Goal: Task Accomplishment & Management: Manage account settings

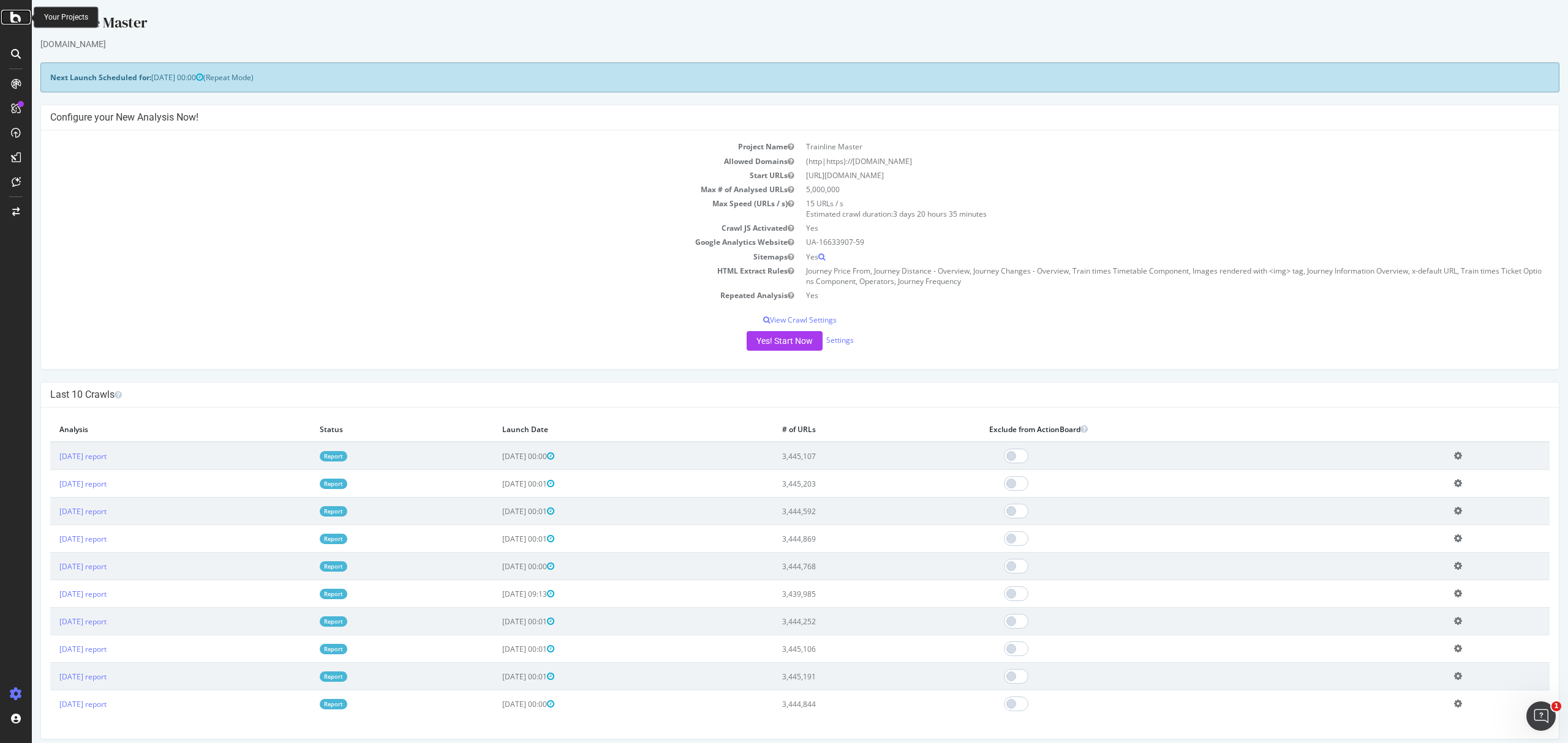
click at [23, 20] on div at bounding box center [16, 17] width 29 height 15
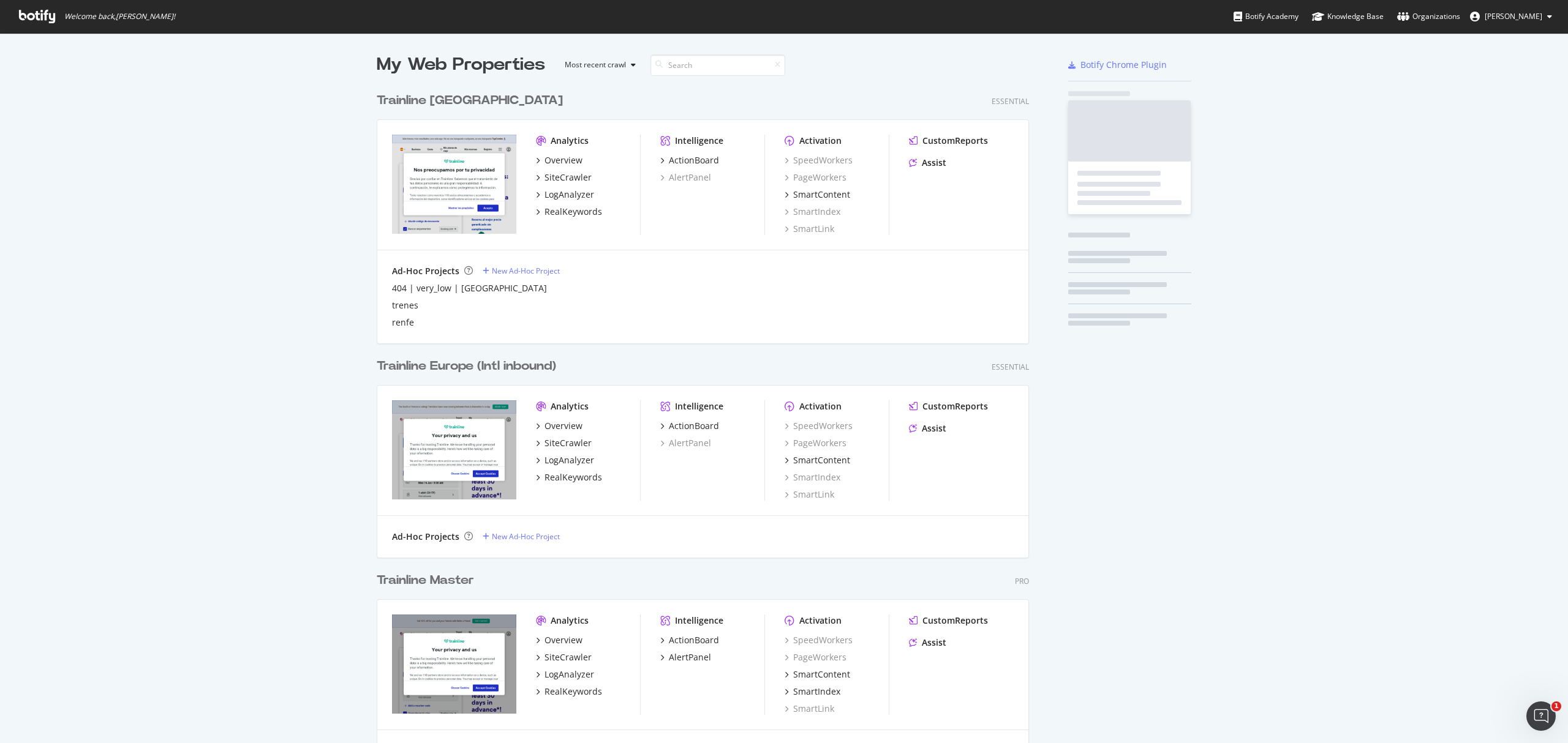
scroll to position [731, 1544]
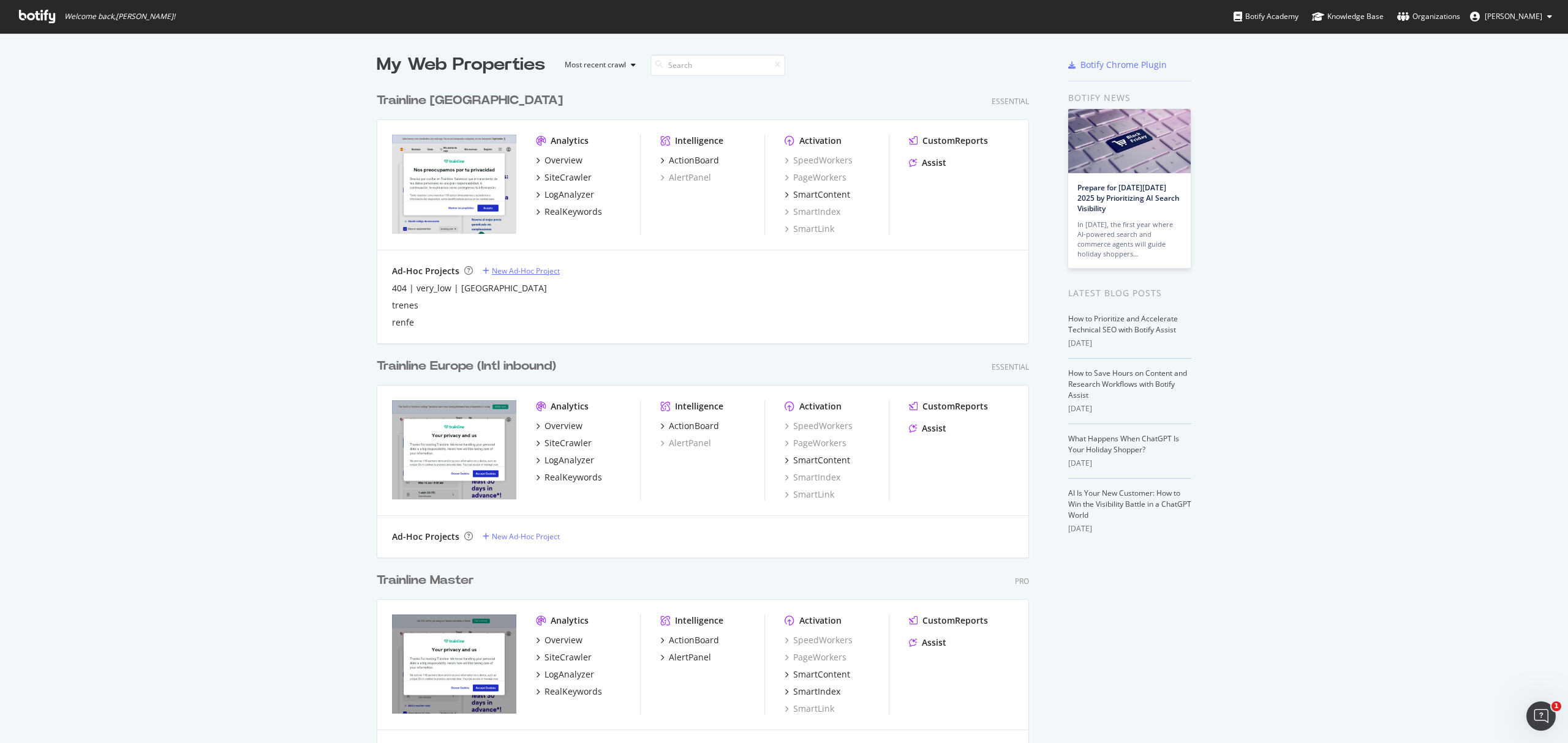
click at [525, 272] on div "New Ad-Hoc Project" at bounding box center [526, 271] width 68 height 10
click at [456, 292] on div "404 | very_low | [GEOGRAPHIC_DATA]" at bounding box center [469, 288] width 155 height 13
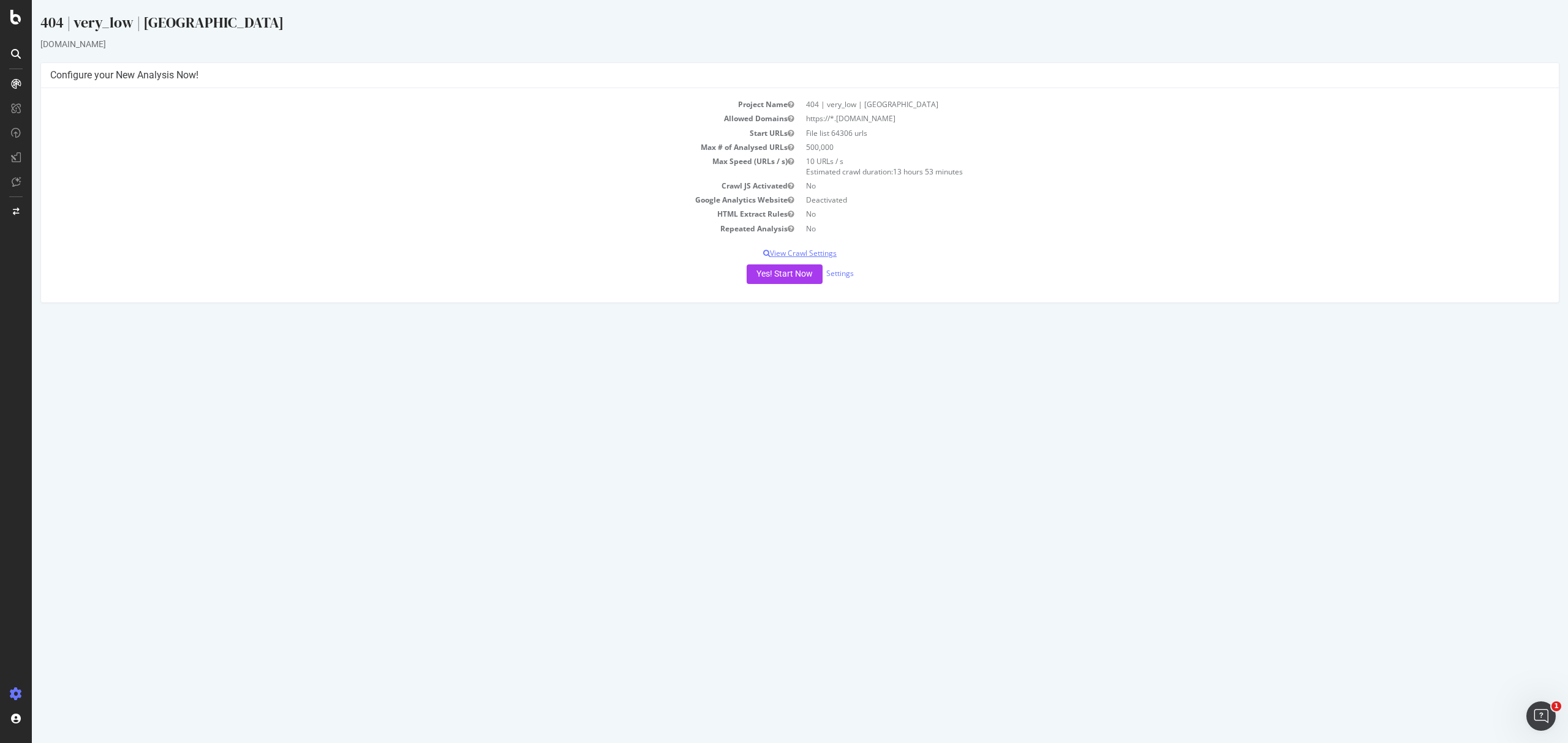
click at [812, 251] on p "View Crawl Settings" at bounding box center [800, 253] width 1500 height 10
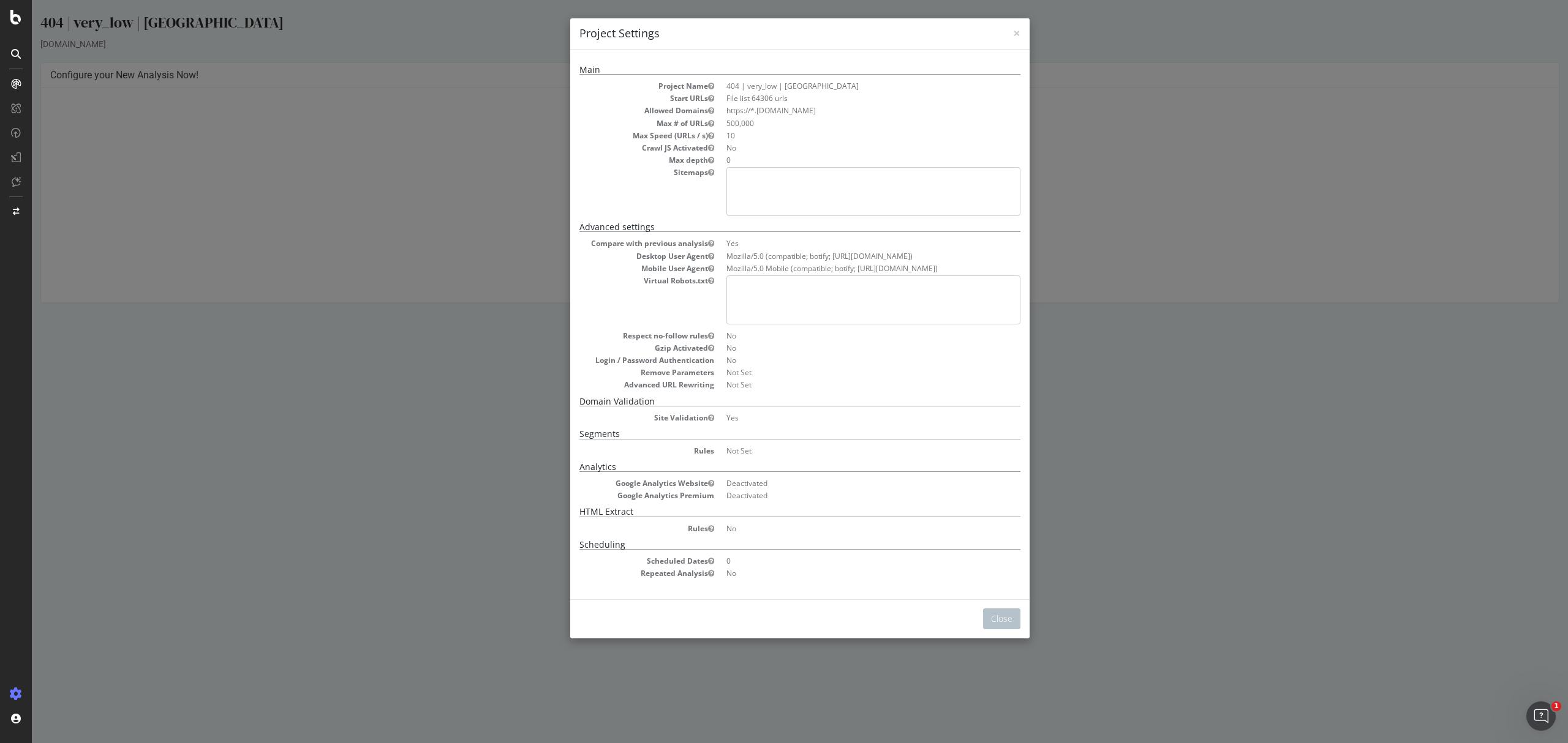
click at [1115, 510] on div "× Close Project Settings Main Project Name 404 | very_low | UK Start URLs File …" at bounding box center [800, 371] width 1536 height 743
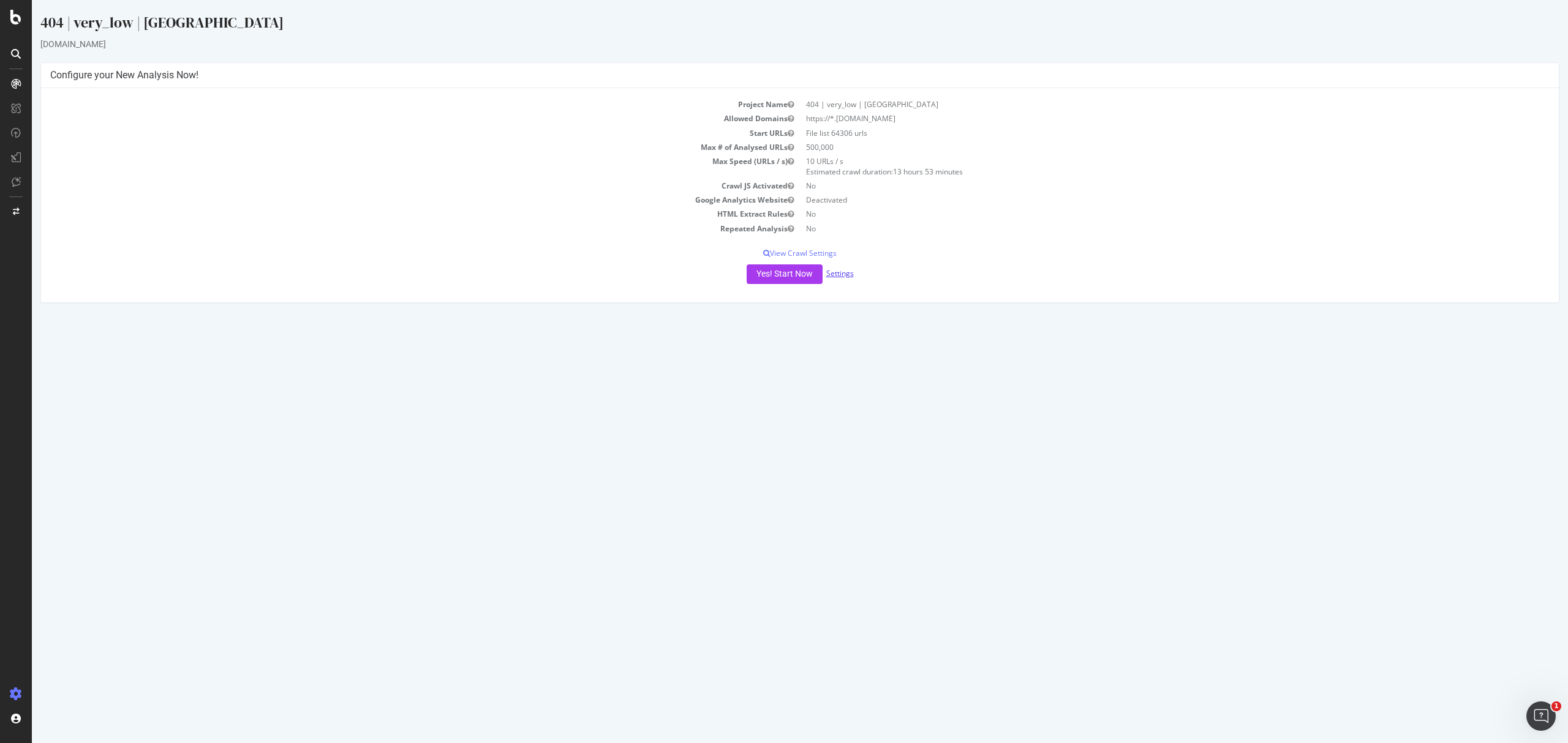
click at [850, 272] on link "Settings" at bounding box center [840, 273] width 28 height 10
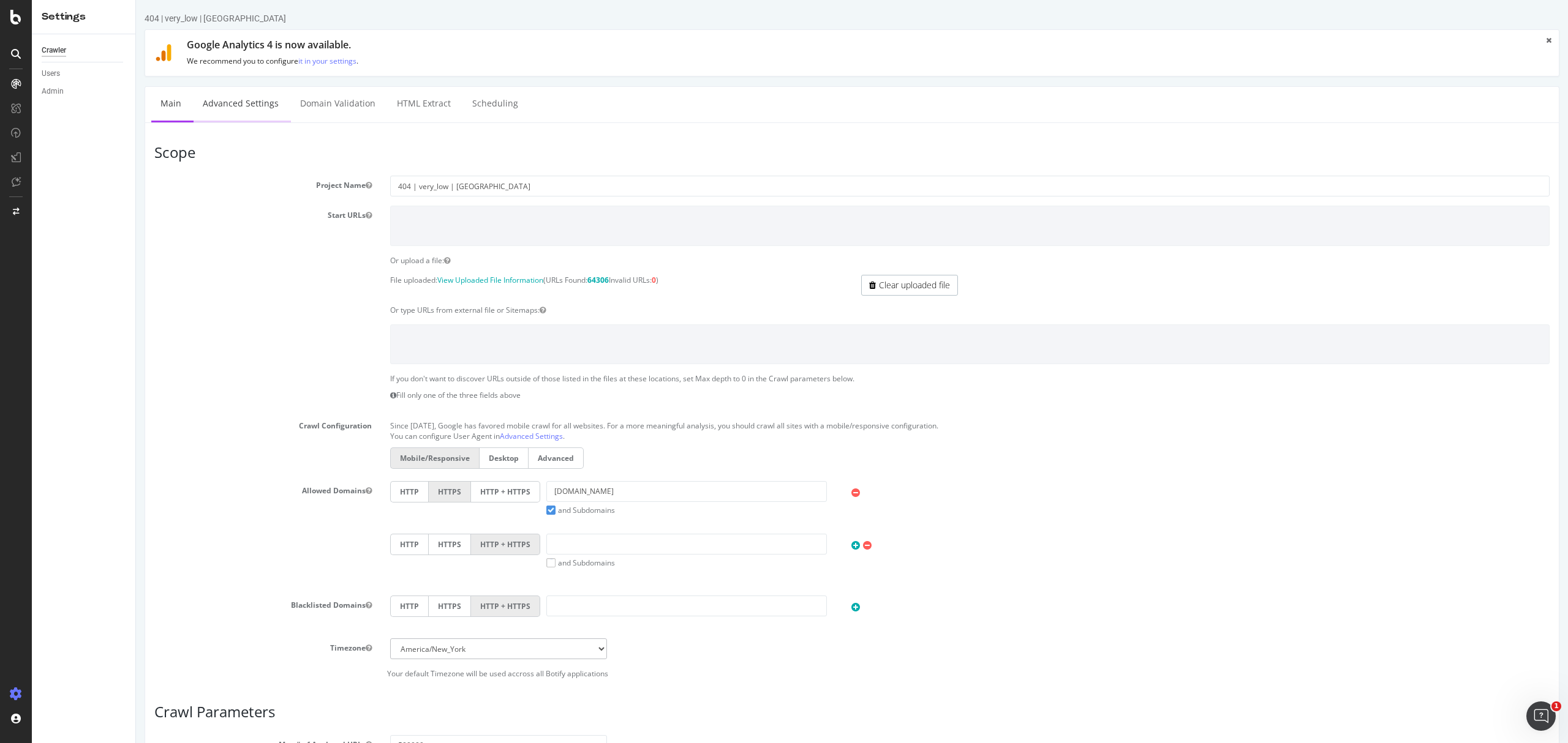
click at [270, 106] on link "Advanced Settings" at bounding box center [240, 104] width 94 height 33
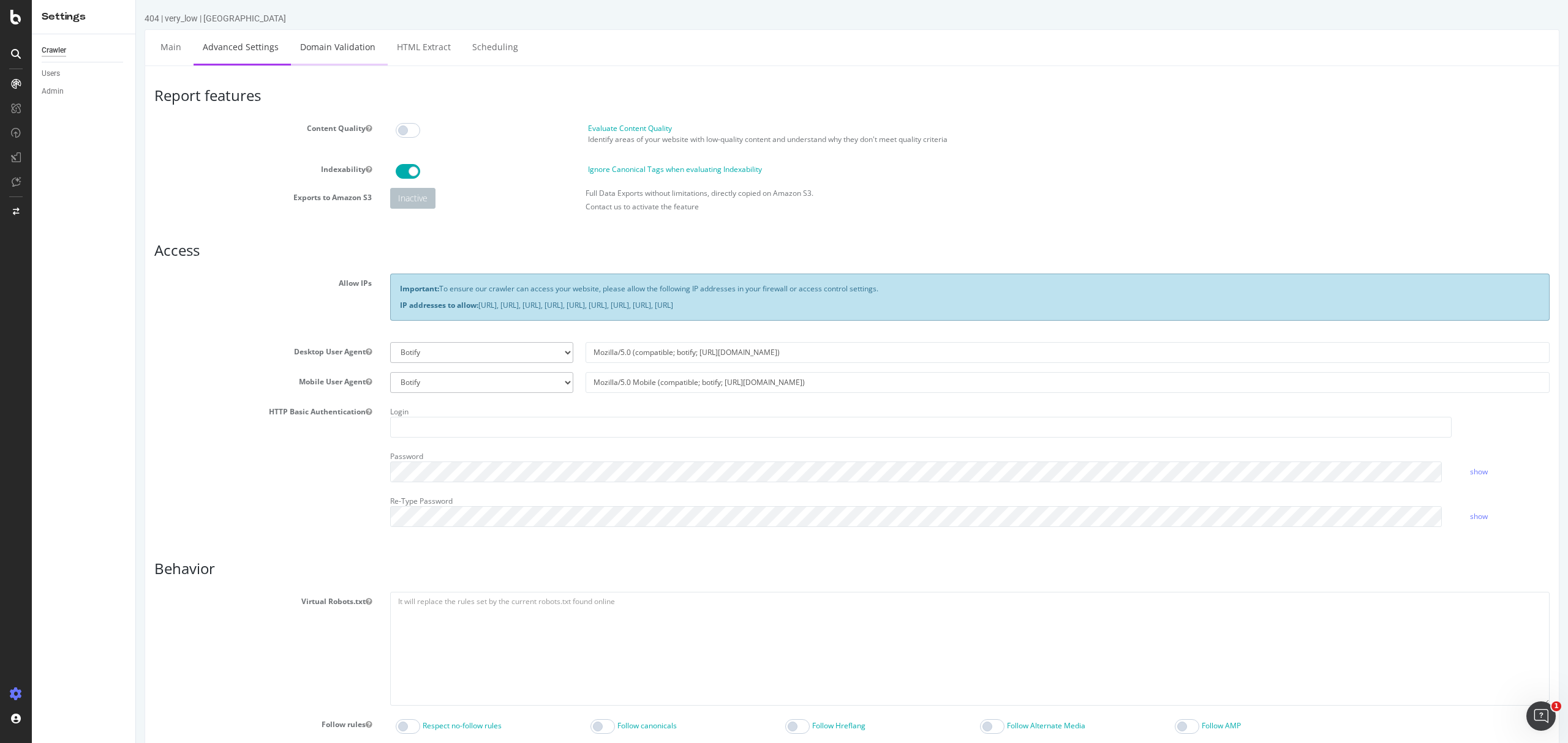
click at [327, 49] on link "Domain Validation" at bounding box center [338, 47] width 94 height 33
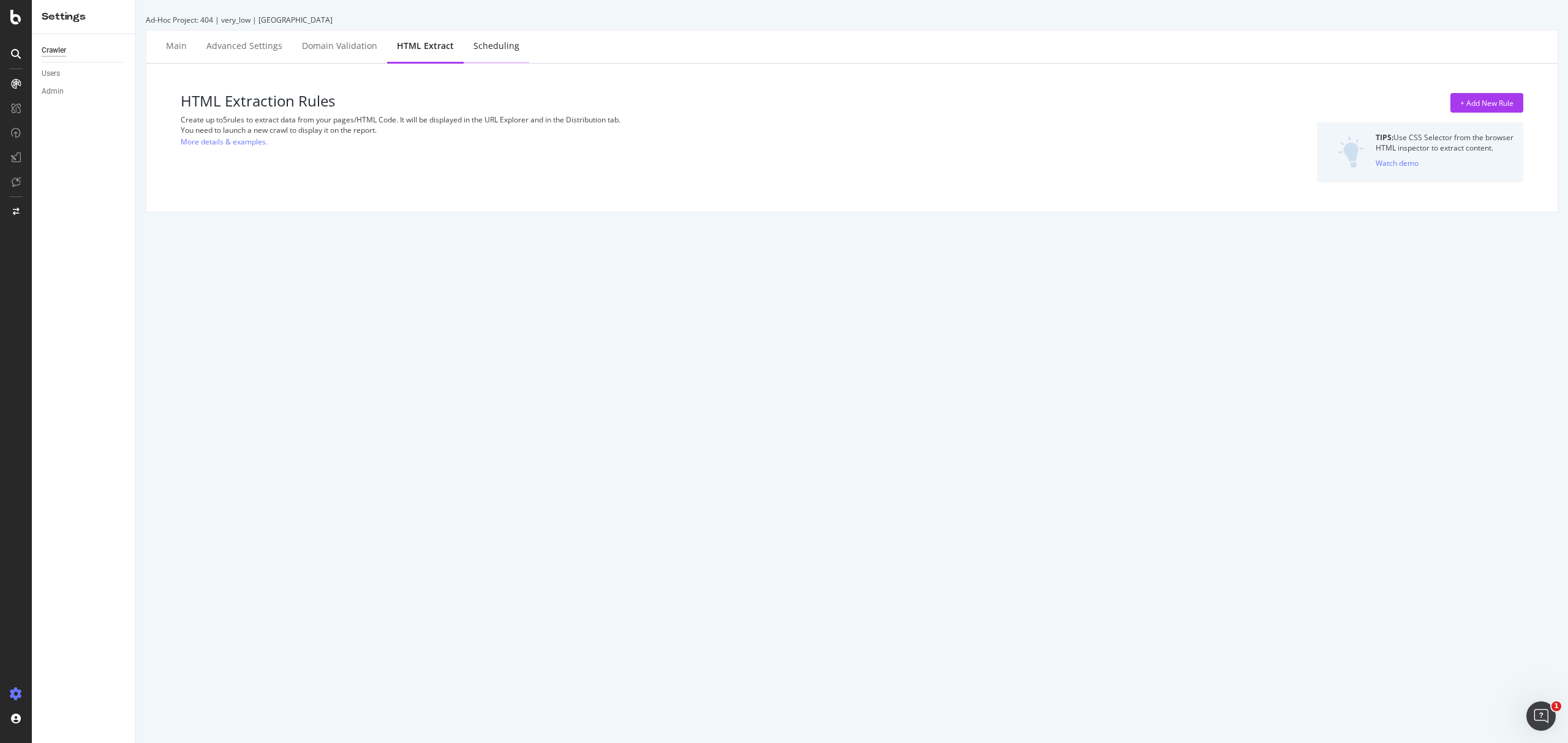
click at [479, 42] on div "Scheduling" at bounding box center [497, 46] width 46 height 13
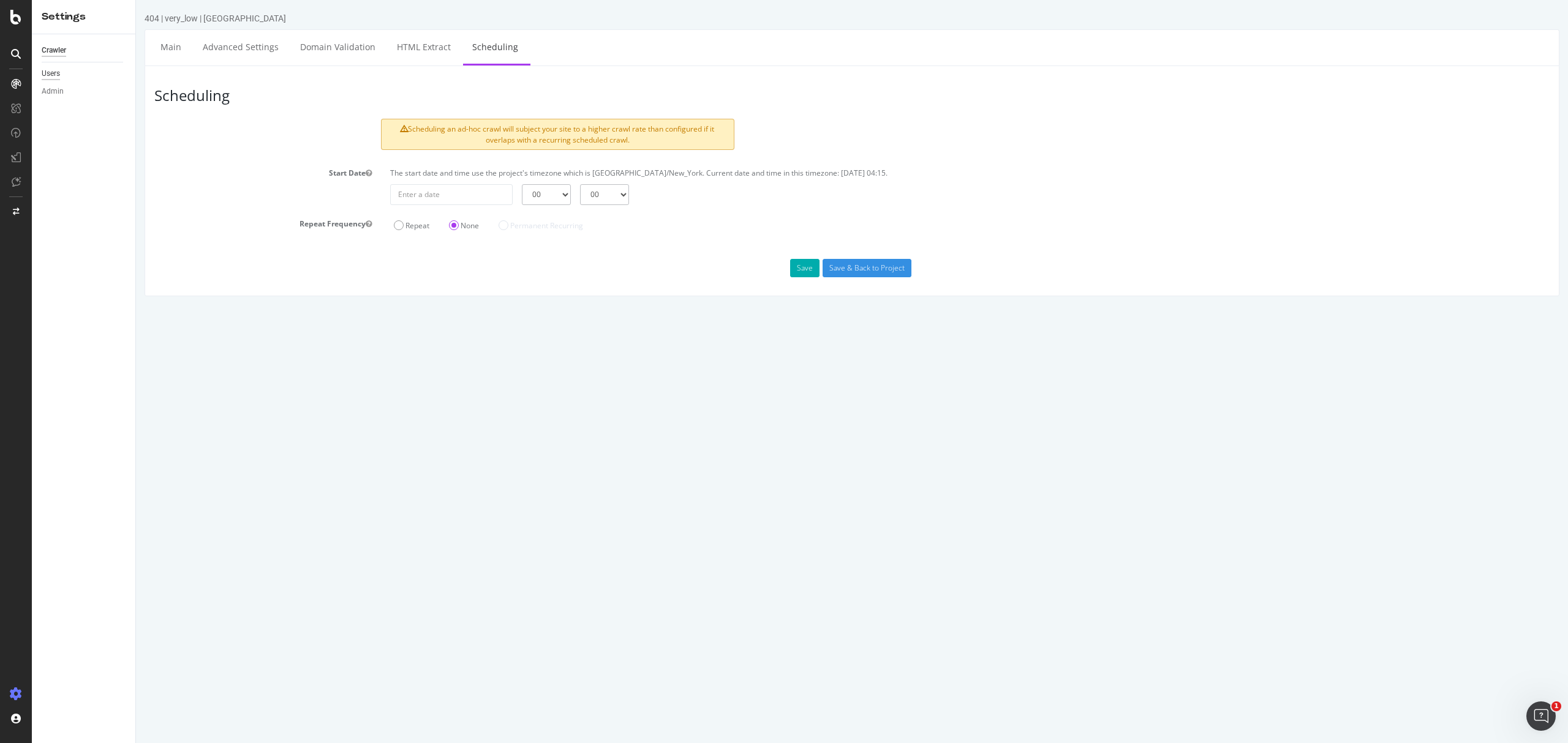
click at [53, 76] on div "Users" at bounding box center [51, 74] width 18 height 13
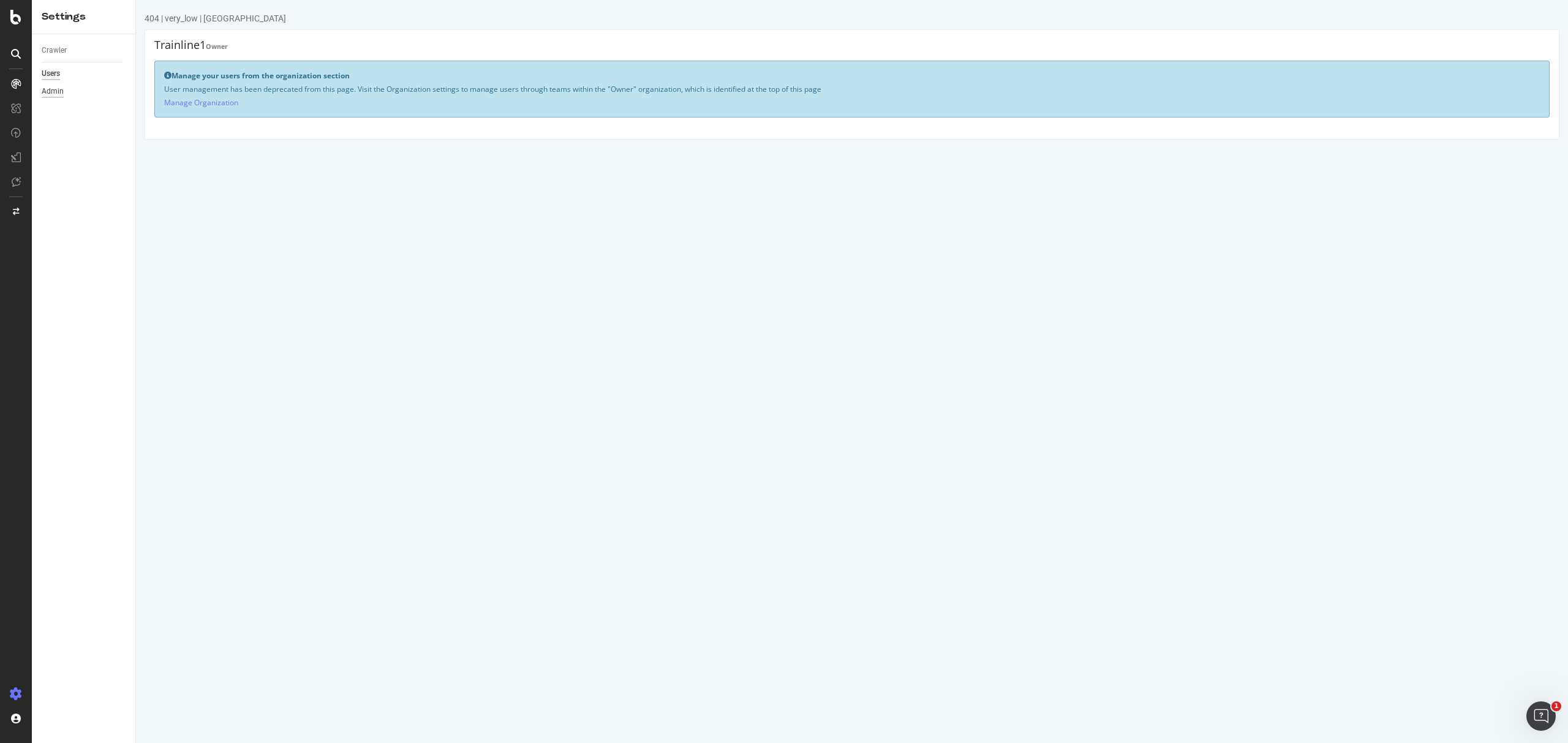
click at [47, 94] on div "Admin" at bounding box center [53, 91] width 22 height 13
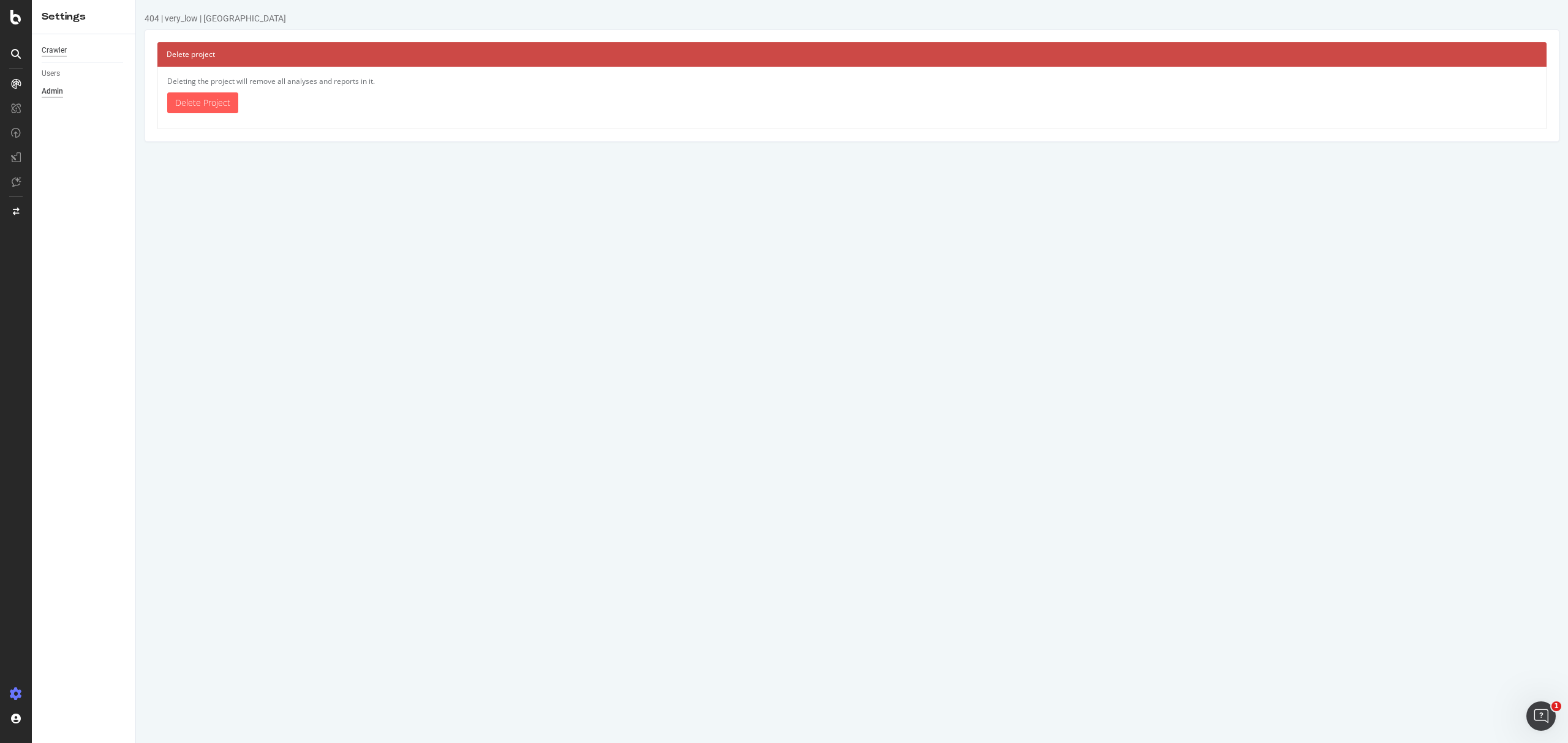
click at [57, 49] on div "Crawler" at bounding box center [54, 50] width 25 height 13
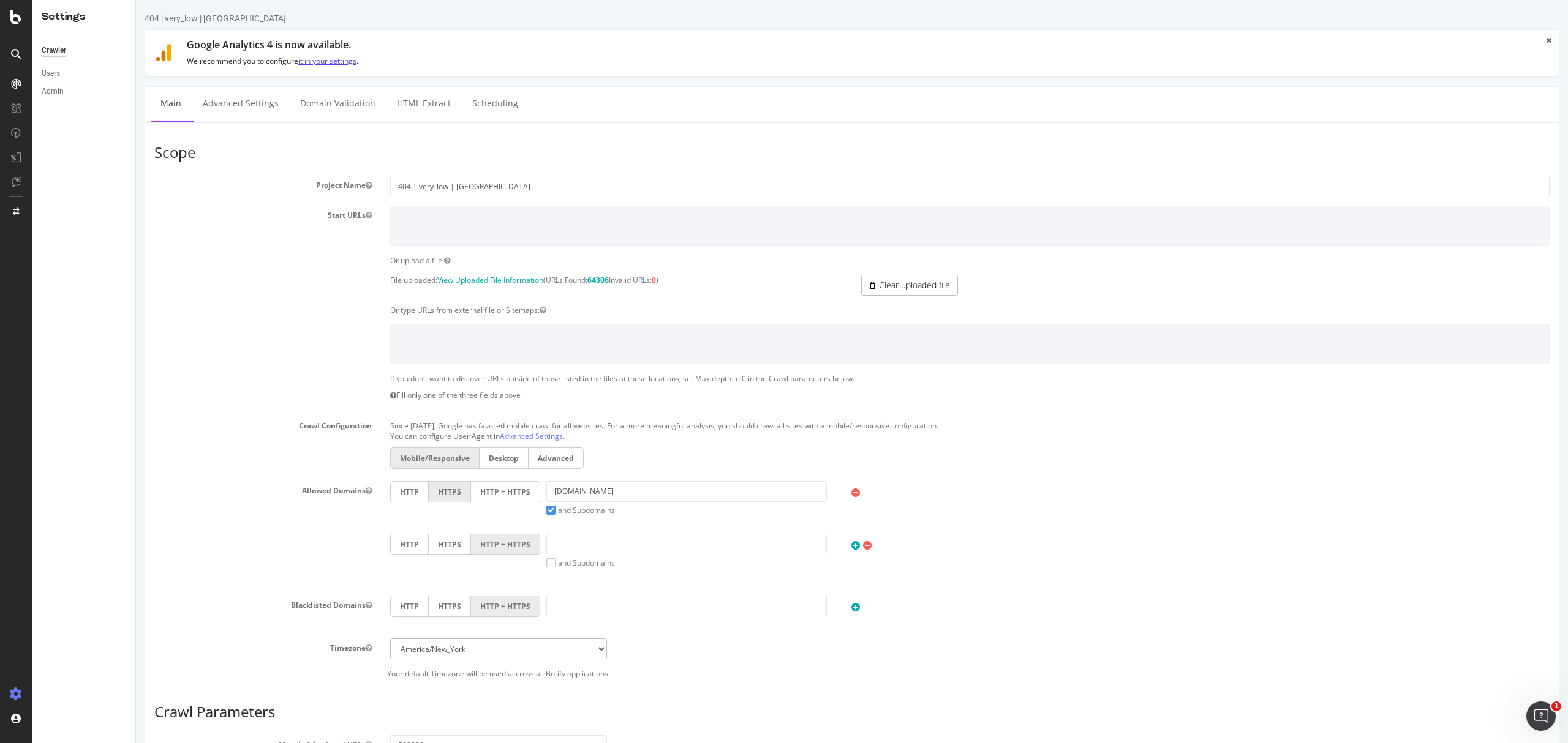
click at [323, 57] on link "it in your settings" at bounding box center [327, 61] width 59 height 10
click at [221, 115] on link "Advanced Settings" at bounding box center [240, 104] width 94 height 33
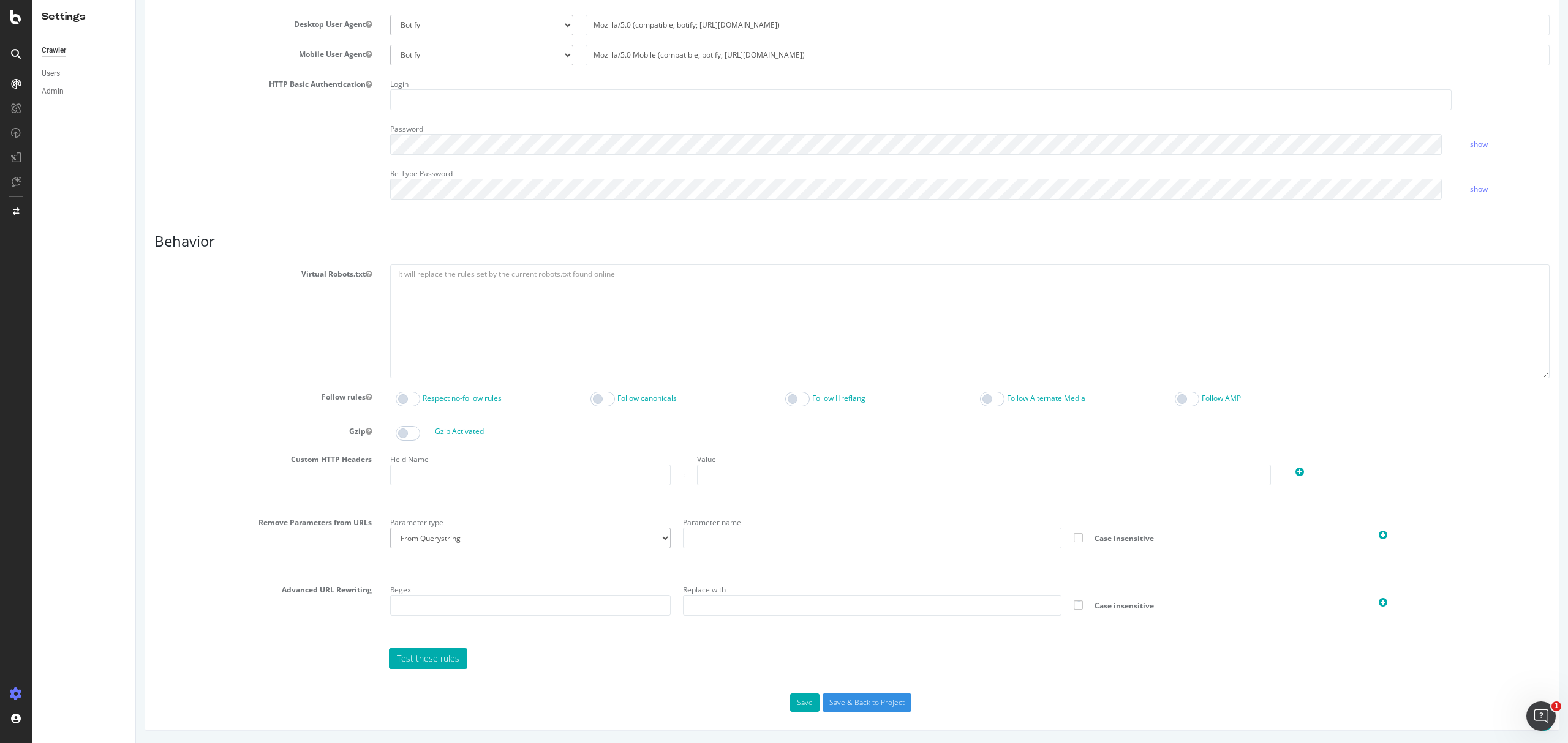
scroll to position [3, 0]
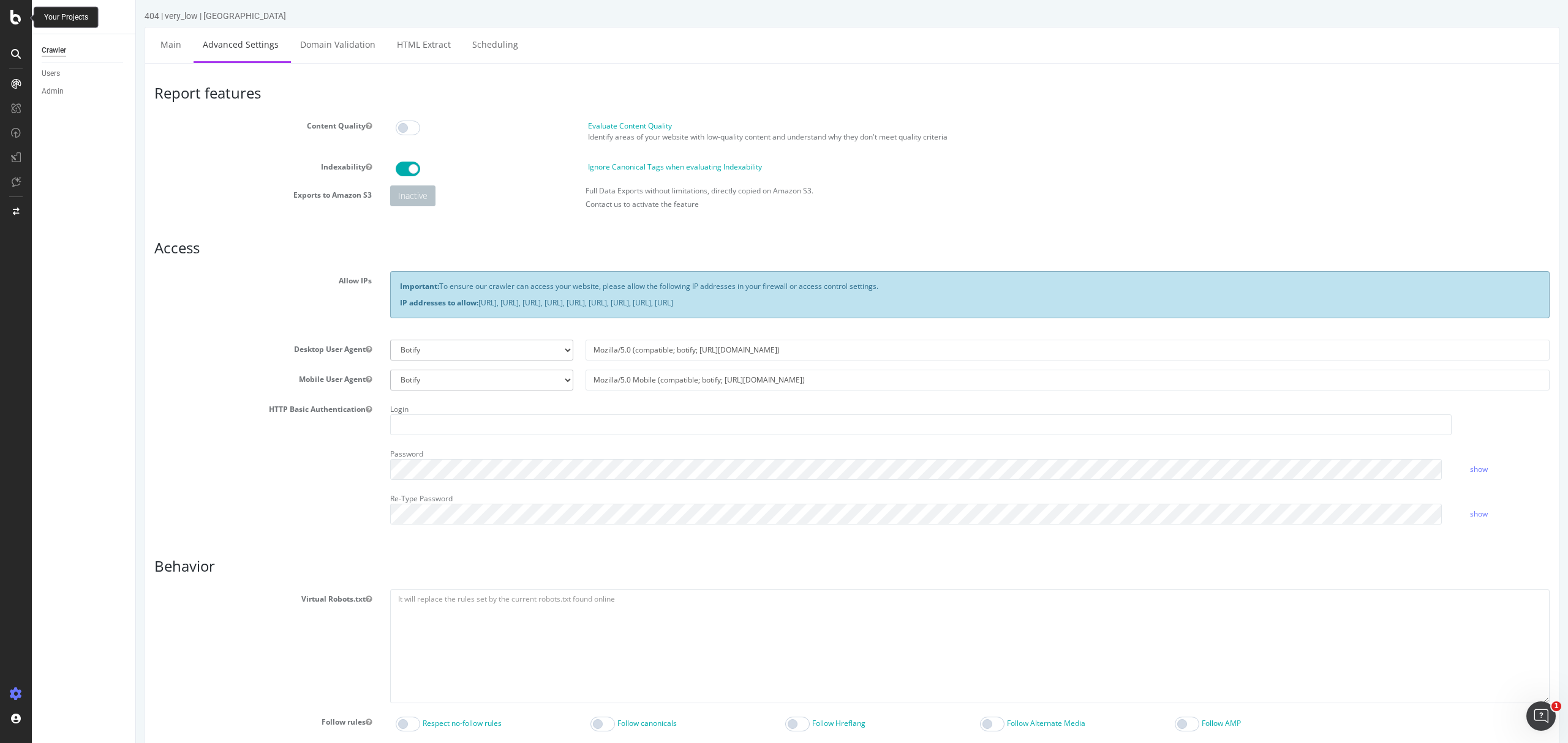
click at [8, 13] on div at bounding box center [16, 17] width 29 height 15
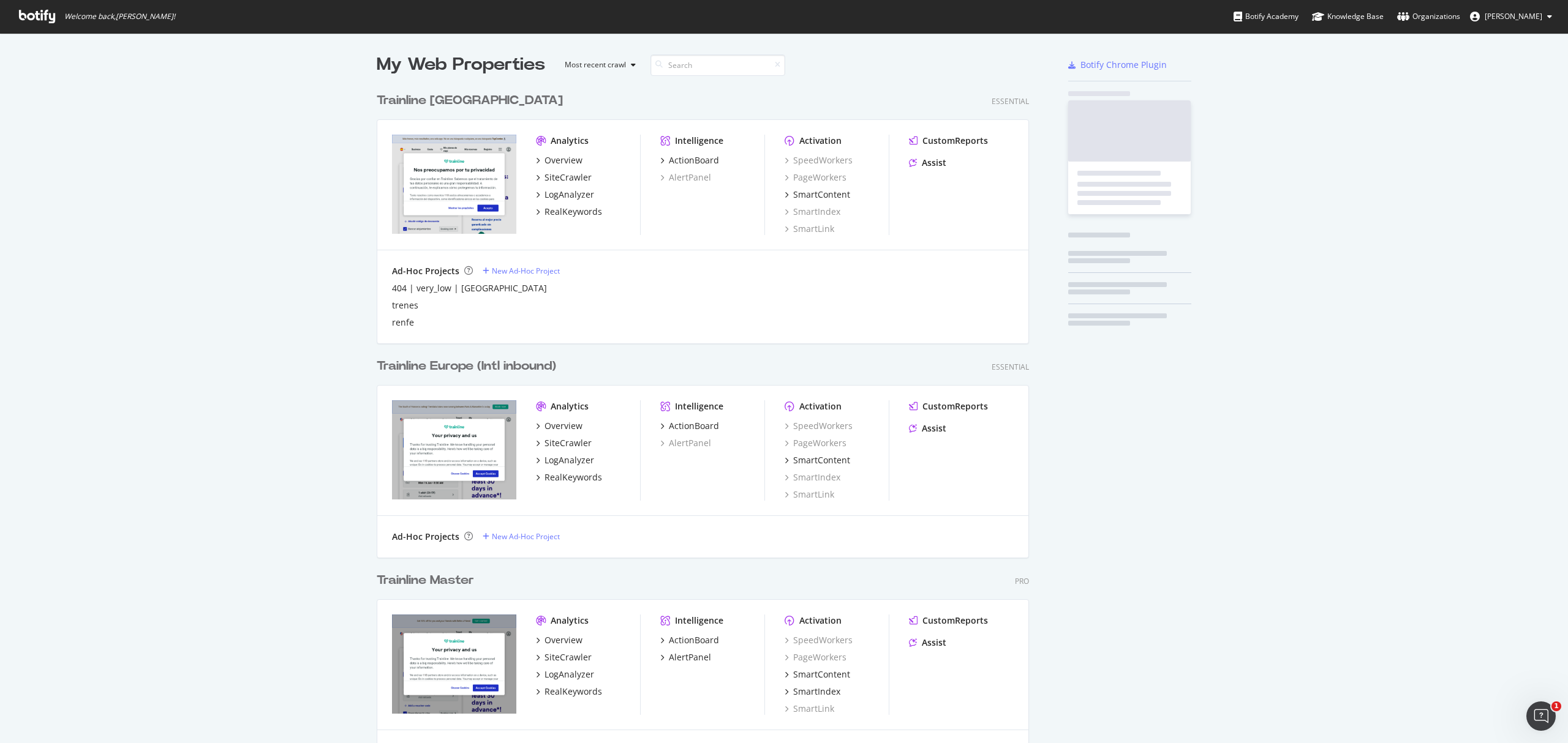
scroll to position [731, 1544]
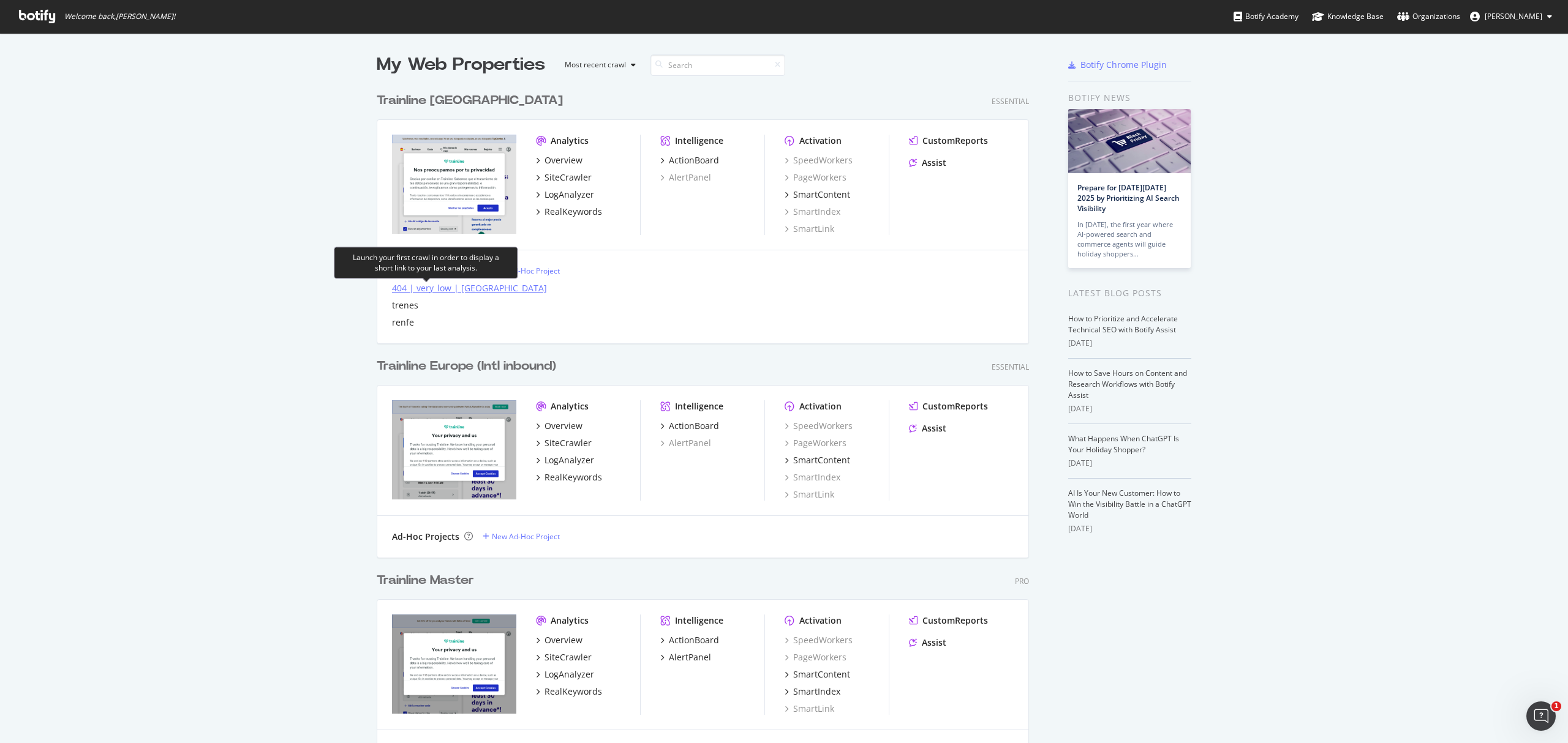
click at [437, 290] on div "404 | very_low | [GEOGRAPHIC_DATA]" at bounding box center [469, 288] width 155 height 13
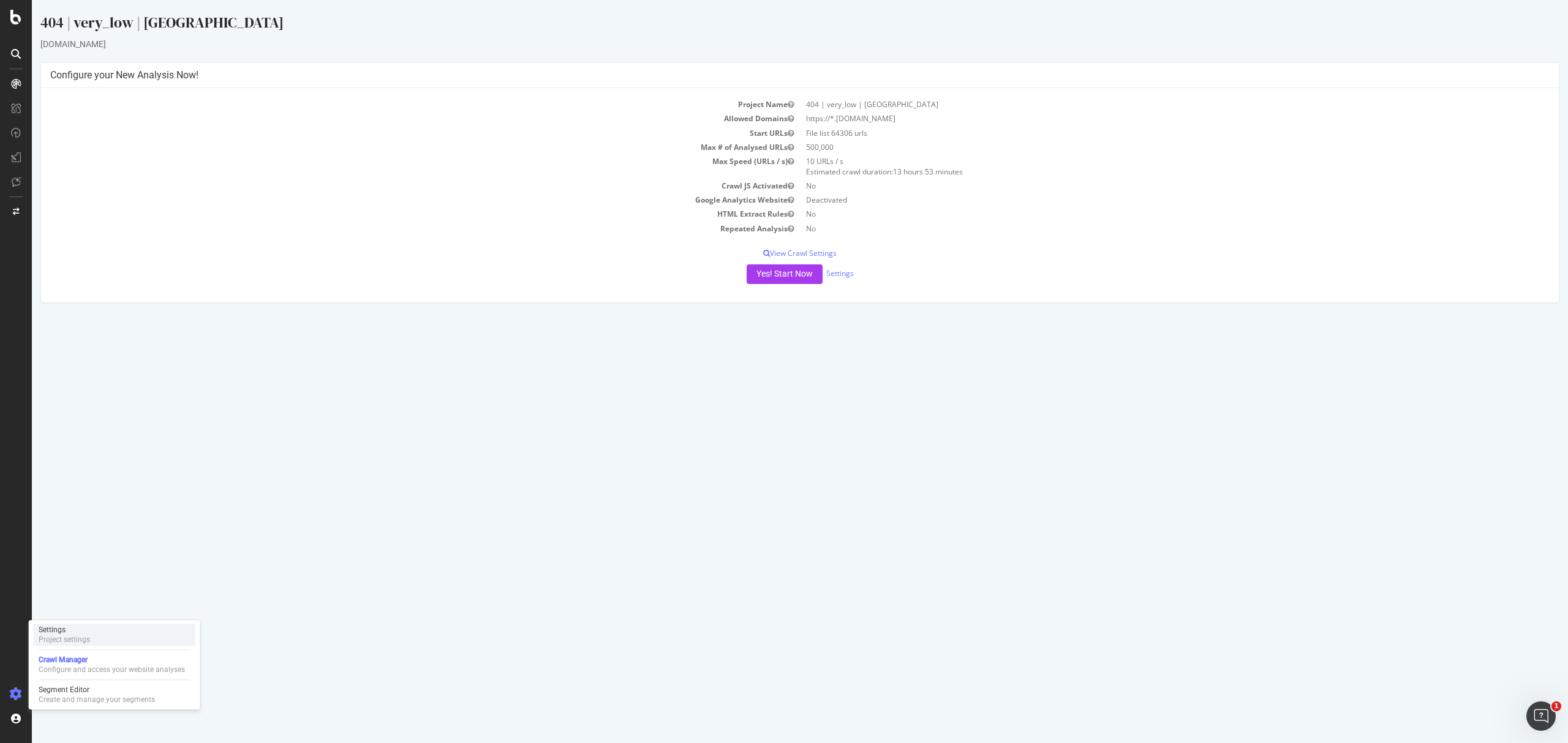
click at [148, 633] on div "Settings Project settings" at bounding box center [114, 635] width 162 height 22
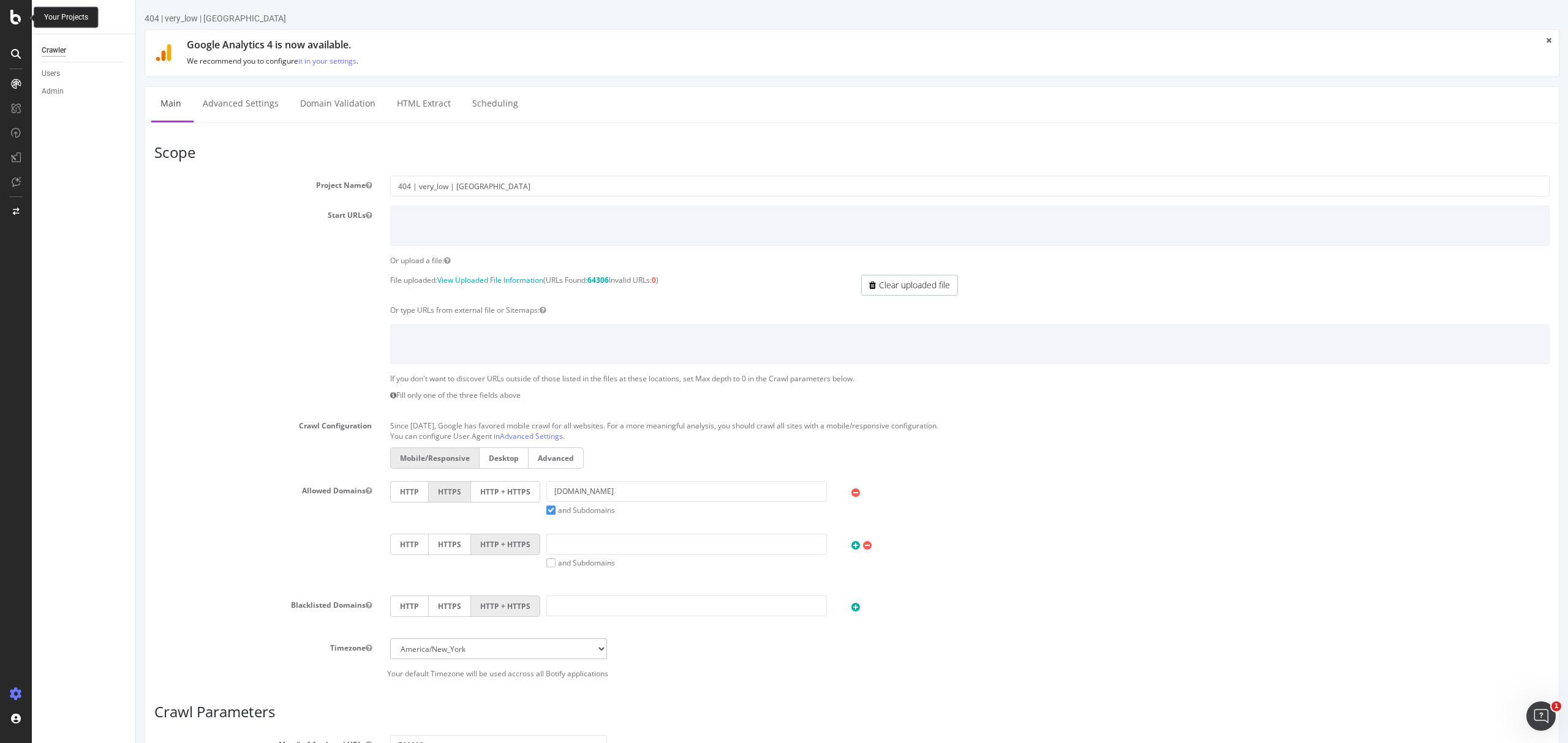
click at [22, 16] on div at bounding box center [16, 17] width 29 height 15
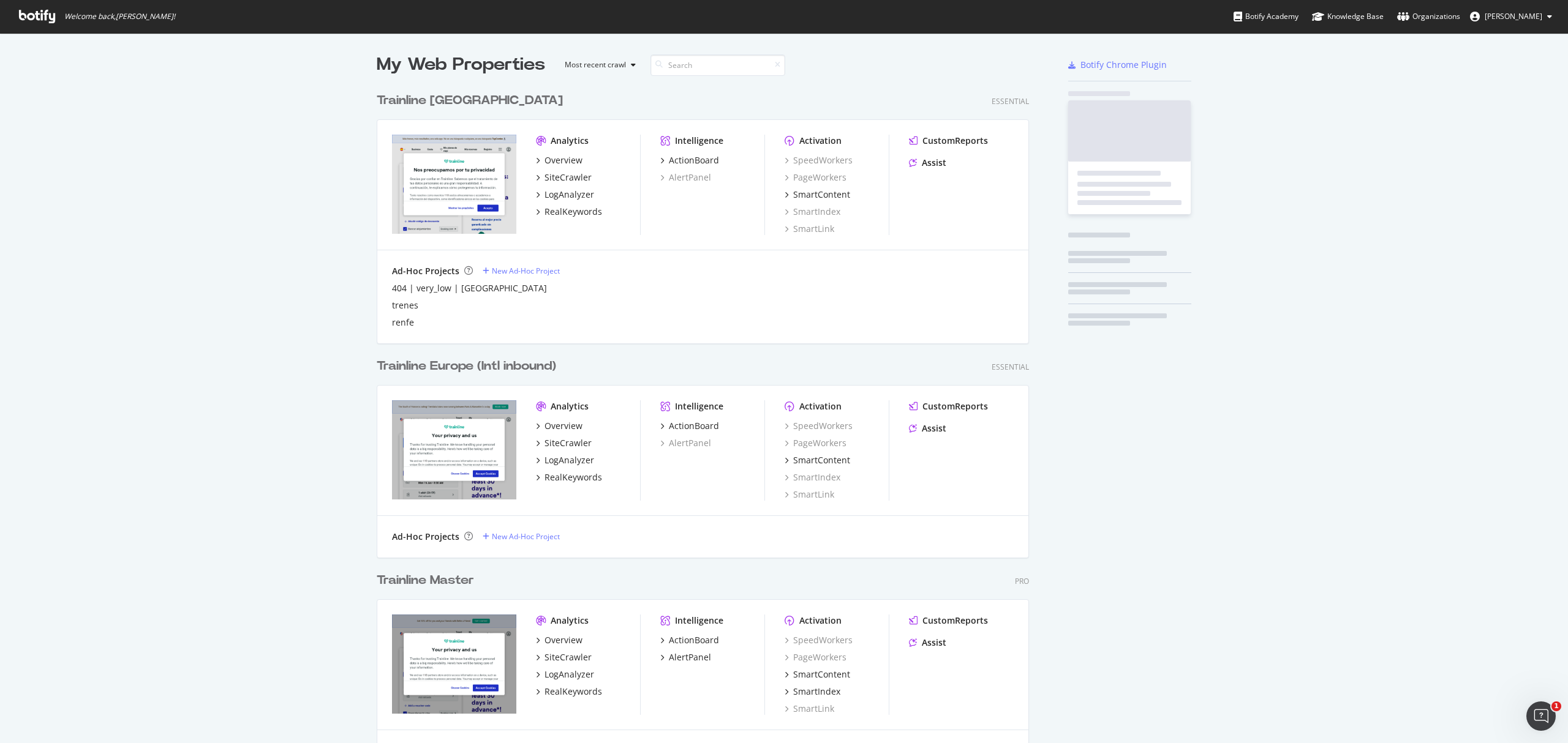
scroll to position [731, 1544]
